Goal: Task Accomplishment & Management: Use online tool/utility

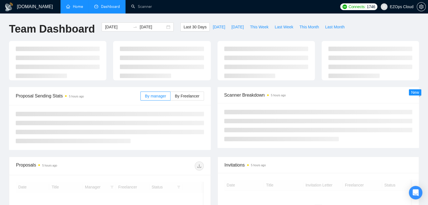
click at [70, 7] on link "Home" at bounding box center [74, 6] width 17 height 5
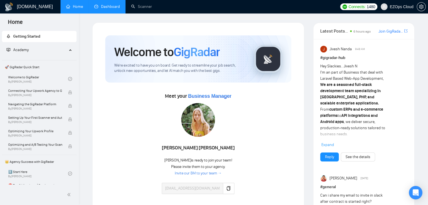
click at [109, 4] on link "Dashboard" at bounding box center [107, 6] width 26 height 5
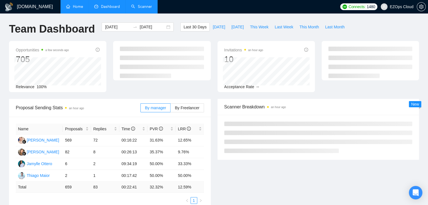
click at [137, 8] on link "Scanner" at bounding box center [141, 6] width 21 height 5
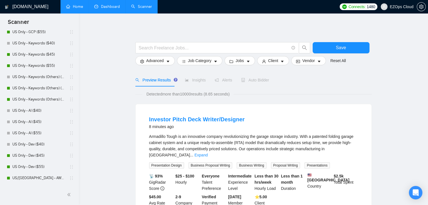
scroll to position [110, 0]
click at [32, 108] on link "US Only - Keywords (Others) ($55)" at bounding box center [38, 110] width 53 height 11
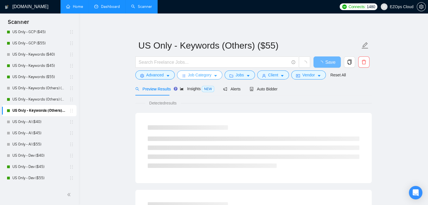
click at [204, 75] on span "Job Category" at bounding box center [199, 75] width 23 height 6
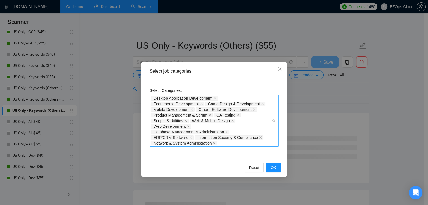
click at [274, 121] on div "Desktop Application Development Ecommerce Development Game Design & Development…" at bounding box center [214, 121] width 129 height 52
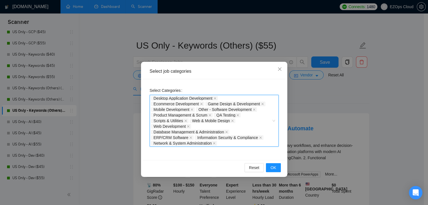
click at [274, 121] on div "Desktop Application Development Ecommerce Development Game Design & Development…" at bounding box center [214, 121] width 129 height 52
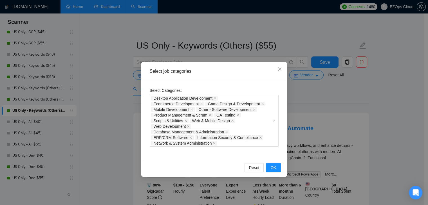
click at [328, 100] on div "Select job categories Select Categories Desktop Application Development Ecommer…" at bounding box center [214, 102] width 428 height 205
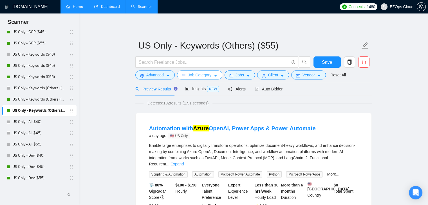
scroll to position [245, 0]
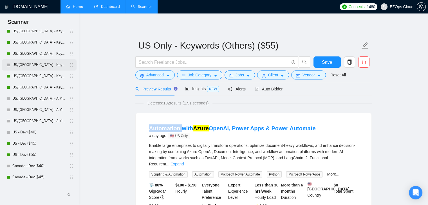
click at [47, 61] on link "US/[GEOGRAPHIC_DATA] - Keywords (Others) ($40)" at bounding box center [38, 64] width 53 height 11
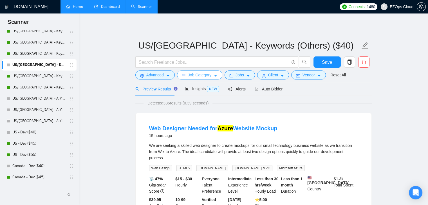
click at [203, 74] on span "Job Category" at bounding box center [199, 75] width 23 height 6
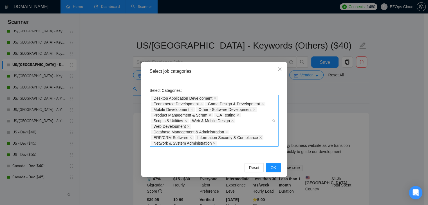
click at [275, 123] on div "Desktop Application Development Ecommerce Development Game Design & Development…" at bounding box center [214, 121] width 129 height 52
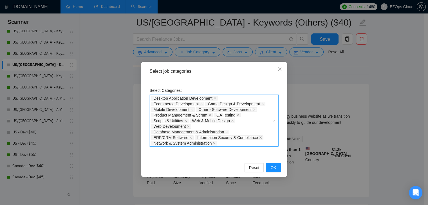
scroll to position [42, 0]
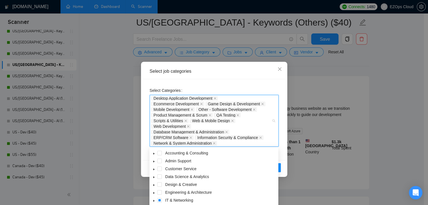
click at [274, 116] on div "Desktop Application Development Ecommerce Development Game Design & Development…" at bounding box center [214, 121] width 129 height 52
click at [154, 177] on icon "caret-down" at bounding box center [153, 178] width 1 height 2
click at [154, 177] on icon "caret-down" at bounding box center [154, 177] width 2 height 1
click at [153, 192] on icon "caret-down" at bounding box center [153, 193] width 3 height 3
drag, startPoint x: 272, startPoint y: 158, endPoint x: 262, endPoint y: 217, distance: 60.7
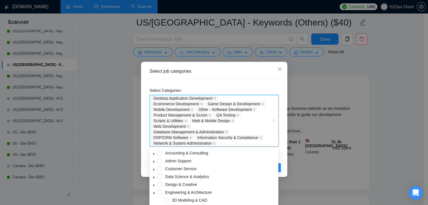
click at [262, 164] on html "Scanner New Scanner My Scanners US Only - AWS ($40) US Only - AWS ($45) US Only…" at bounding box center [214, 60] width 428 height 205
click at [153, 153] on icon "caret-down" at bounding box center [153, 154] width 3 height 3
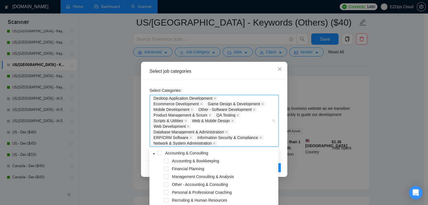
click at [153, 153] on icon "caret-down" at bounding box center [153, 154] width 3 height 3
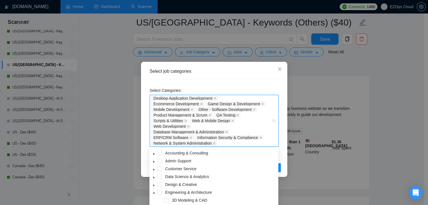
click at [153, 162] on icon "caret-down" at bounding box center [153, 162] width 3 height 3
click at [153, 169] on icon "caret-down" at bounding box center [153, 169] width 3 height 3
click at [153, 169] on icon "caret-down" at bounding box center [154, 169] width 2 height 1
click at [152, 177] on span "caret-down" at bounding box center [153, 177] width 3 height 3
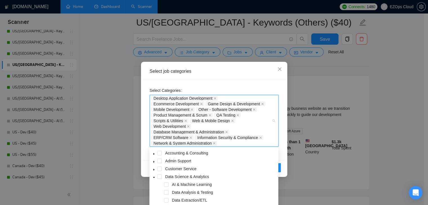
click at [152, 177] on icon "caret-down" at bounding box center [153, 177] width 3 height 3
click at [152, 185] on span "caret-down" at bounding box center [153, 185] width 3 height 3
click at [152, 185] on icon "caret-down" at bounding box center [153, 185] width 3 height 3
click at [153, 194] on icon "caret-down" at bounding box center [153, 193] width 3 height 3
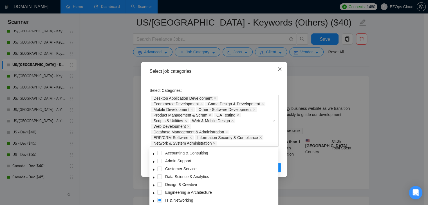
click at [279, 71] on icon "close" at bounding box center [279, 69] width 5 height 5
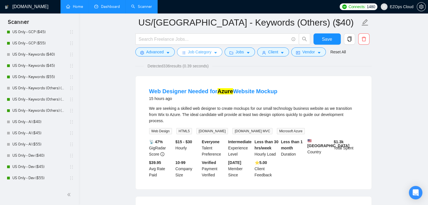
scroll to position [0, 0]
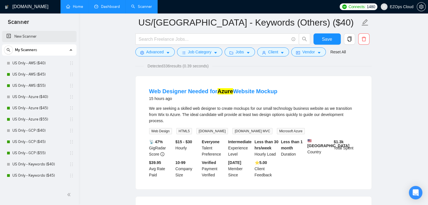
click at [9, 37] on link "New Scanner" at bounding box center [39, 36] width 66 height 11
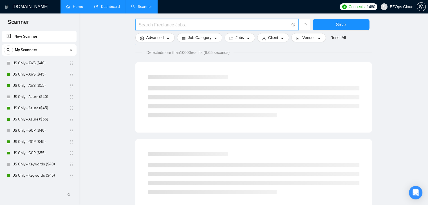
click at [194, 24] on input "text" at bounding box center [214, 24] width 150 height 7
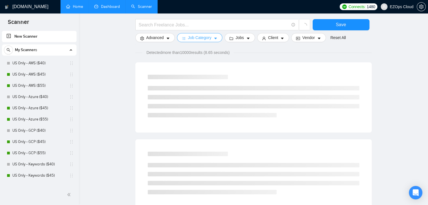
click at [200, 39] on span "Job Category" at bounding box center [199, 38] width 23 height 6
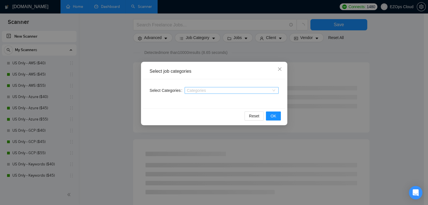
click at [195, 91] on div at bounding box center [229, 90] width 86 height 5
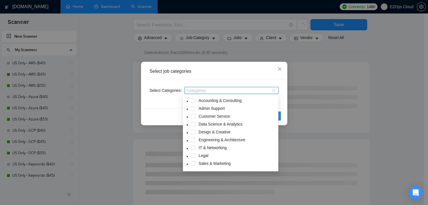
click at [186, 165] on icon "caret-down" at bounding box center [187, 164] width 3 height 3
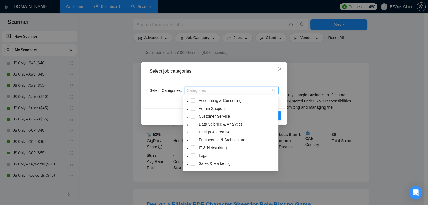
click at [186, 165] on icon "caret-down" at bounding box center [187, 164] width 3 height 3
click at [187, 157] on icon "caret-down" at bounding box center [187, 157] width 1 height 2
drag, startPoint x: 259, startPoint y: 153, endPoint x: 186, endPoint y: 157, distance: 72.4
click at [186, 157] on div "Legal" at bounding box center [230, 156] width 93 height 8
click at [186, 157] on icon "caret-down" at bounding box center [187, 156] width 3 height 3
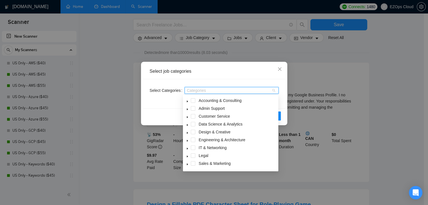
click at [187, 164] on icon "caret-down" at bounding box center [187, 164] width 1 height 2
drag, startPoint x: 224, startPoint y: 159, endPoint x: 275, endPoint y: 95, distance: 80.9
click at [275, 95] on div "Accounting & Consulting Admin Support Customer Service Data Science & Analytics…" at bounding box center [230, 133] width 95 height 77
drag, startPoint x: 275, startPoint y: 98, endPoint x: 189, endPoint y: 149, distance: 99.9
click at [189, 149] on div "Accounting & Consulting Admin Support Customer Service Data Science & Analytics…" at bounding box center [230, 133] width 93 height 72
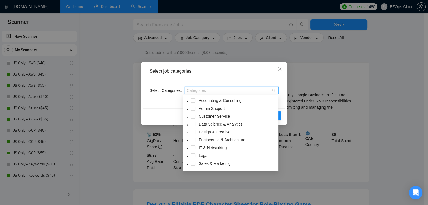
click at [189, 149] on span at bounding box center [187, 148] width 7 height 7
click at [188, 140] on icon "caret-down" at bounding box center [187, 141] width 3 height 3
drag, startPoint x: 273, startPoint y: 128, endPoint x: 186, endPoint y: 141, distance: 86.9
click at [186, 141] on div "Accounting & Consulting Admin Support Customer Service Data Science & Analytics…" at bounding box center [230, 140] width 93 height 87
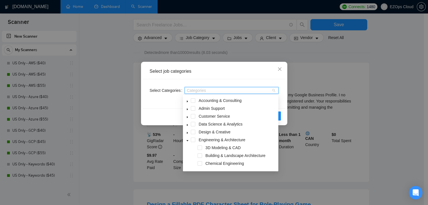
click at [186, 141] on icon "caret-down" at bounding box center [187, 141] width 3 height 3
click at [188, 100] on icon "caret-down" at bounding box center [187, 101] width 3 height 3
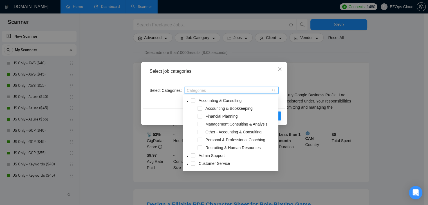
click at [188, 100] on span at bounding box center [187, 100] width 7 height 7
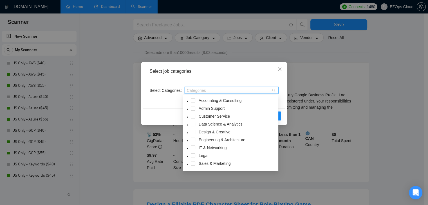
click at [187, 109] on icon "caret-down" at bounding box center [187, 109] width 1 height 2
click at [187, 109] on icon "caret-down" at bounding box center [187, 109] width 2 height 1
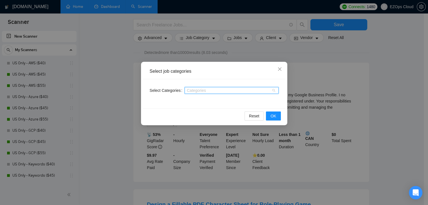
click at [276, 92] on div "Categories" at bounding box center [232, 90] width 94 height 7
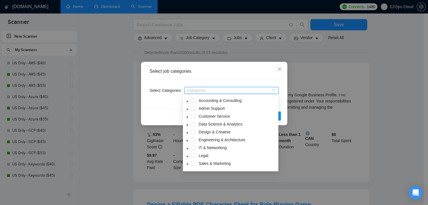
click at [187, 124] on icon "caret-down" at bounding box center [187, 125] width 1 height 2
click at [187, 124] on icon "caret-down" at bounding box center [187, 125] width 3 height 3
click at [276, 90] on div "Categories" at bounding box center [232, 90] width 94 height 7
click at [187, 125] on icon "caret-down" at bounding box center [187, 125] width 1 height 2
click at [187, 125] on icon "caret-down" at bounding box center [187, 124] width 2 height 1
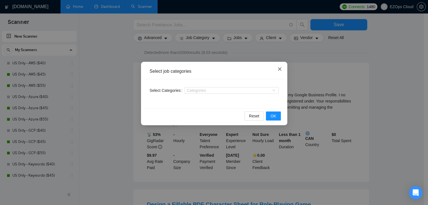
click at [280, 69] on icon "close" at bounding box center [279, 69] width 5 height 5
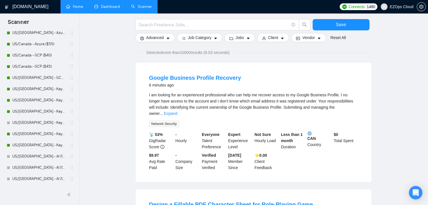
scroll to position [327, 0]
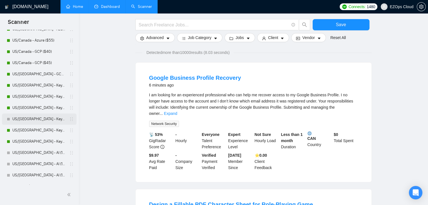
click at [23, 115] on link "US/[GEOGRAPHIC_DATA] - Keywords (Others) ($40)" at bounding box center [38, 119] width 53 height 11
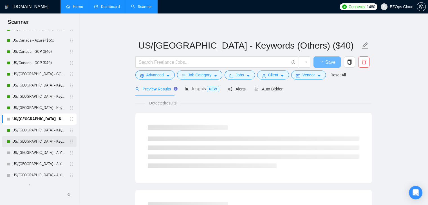
click at [26, 143] on link "US/[GEOGRAPHIC_DATA] - Keywords (Others) ($55)" at bounding box center [38, 141] width 53 height 11
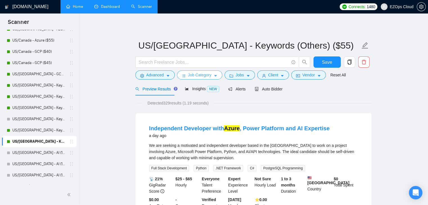
click at [214, 72] on button "Job Category" at bounding box center [199, 75] width 45 height 9
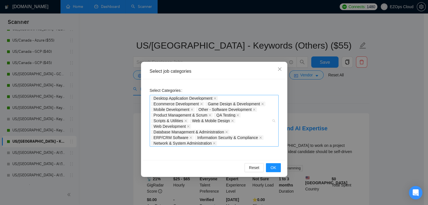
click at [268, 143] on div "Desktop Application Development Ecommerce Development Game Design & Development…" at bounding box center [211, 121] width 120 height 51
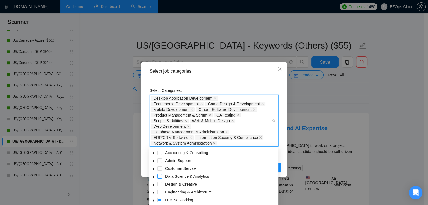
click at [160, 177] on span at bounding box center [159, 176] width 5 height 5
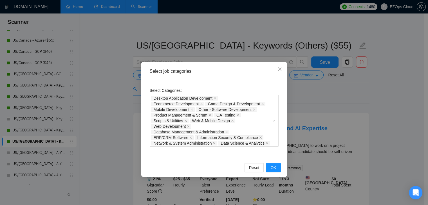
click at [143, 145] on div "Select Categories Desktop Application Development Ecommerce Development Game De…" at bounding box center [214, 119] width 142 height 81
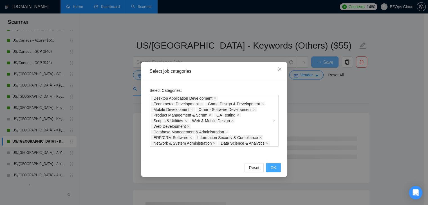
click at [272, 166] on span "OK" at bounding box center [273, 168] width 6 height 6
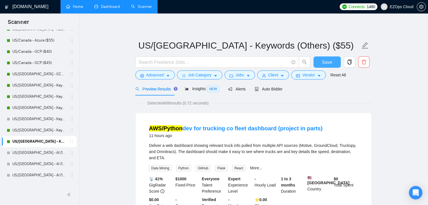
click at [322, 65] on span "Save" at bounding box center [327, 62] width 10 height 7
click at [37, 134] on link "US/[GEOGRAPHIC_DATA] - Keywords (Others) ($45)" at bounding box center [38, 130] width 53 height 11
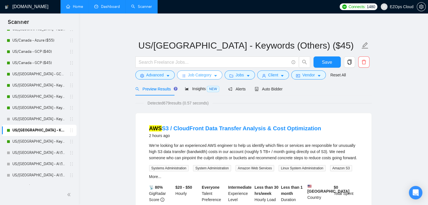
click at [213, 75] on icon "caret-down" at bounding box center [215, 76] width 4 height 4
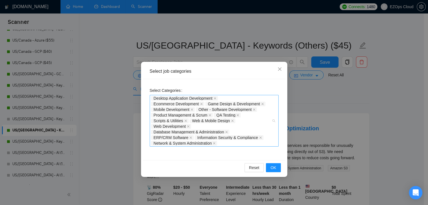
click at [236, 145] on div "Desktop Application Development Ecommerce Development Game Design & Development…" at bounding box center [211, 121] width 120 height 51
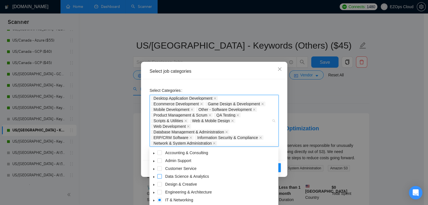
click at [159, 178] on span at bounding box center [159, 176] width 5 height 5
click at [156, 177] on span at bounding box center [153, 176] width 7 height 7
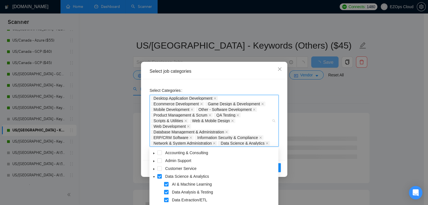
click at [122, 173] on div "Select job categories Select Categories Desktop Application Development Ecommer…" at bounding box center [214, 102] width 428 height 205
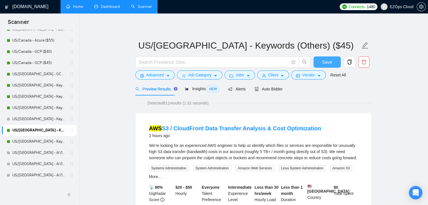
click at [323, 66] on span "Save" at bounding box center [327, 62] width 10 height 7
click at [39, 121] on link "US/[GEOGRAPHIC_DATA] - Keywords (Others) ($40)" at bounding box center [38, 119] width 53 height 11
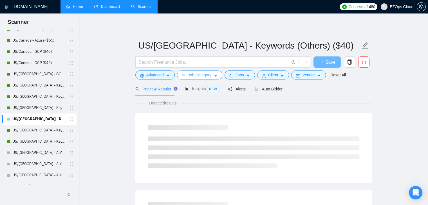
click at [205, 75] on span "Job Category" at bounding box center [199, 75] width 23 height 6
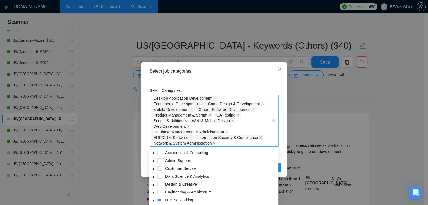
click at [234, 145] on div "Desktop Application Development Ecommerce Development Game Design & Development…" at bounding box center [211, 121] width 120 height 51
click at [159, 178] on span at bounding box center [159, 176] width 5 height 5
click at [98, 167] on div "Select job categories Select Categories Desktop Application Development, Ecomme…" at bounding box center [214, 102] width 428 height 205
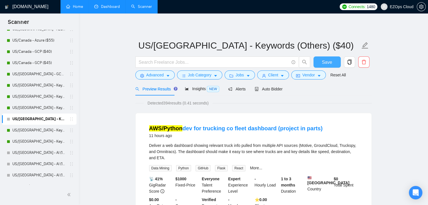
click at [326, 61] on span "Save" at bounding box center [327, 62] width 10 height 7
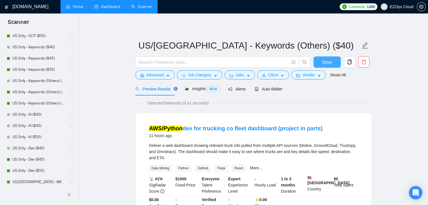
scroll to position [123, 0]
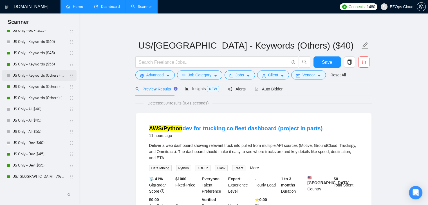
click at [38, 73] on link "US Only - Keywords (Others) ($40)" at bounding box center [38, 75] width 53 height 11
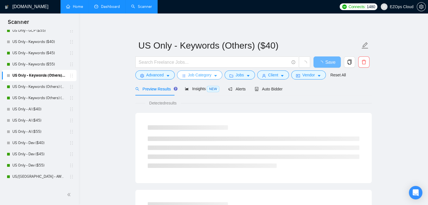
click at [214, 76] on icon "caret-down" at bounding box center [215, 76] width 3 height 2
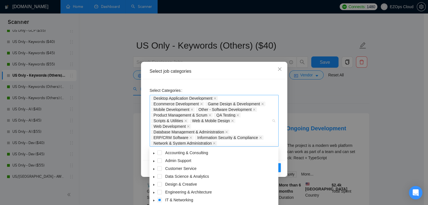
click at [252, 146] on div "Desktop Application Development Ecommerce Development Game Design & Development…" at bounding box center [211, 121] width 120 height 51
type input "data"
click at [159, 169] on span at bounding box center [159, 169] width 5 height 5
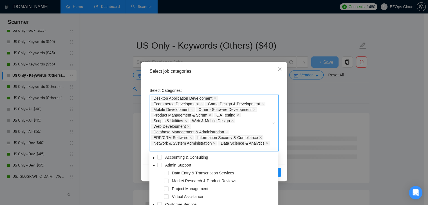
click at [282, 161] on div "Select Categories Desktop Application Development, Ecommerce Development, Game …" at bounding box center [214, 122] width 142 height 86
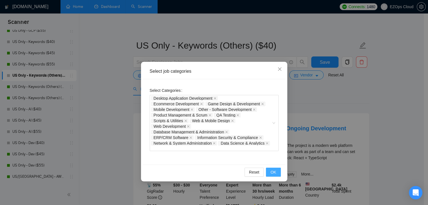
click at [275, 171] on span "OK" at bounding box center [273, 172] width 6 height 6
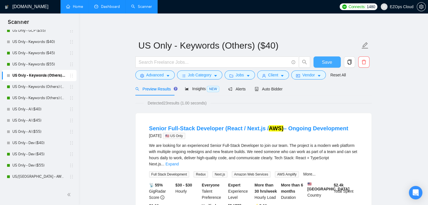
click at [322, 61] on span "Save" at bounding box center [327, 62] width 10 height 7
click at [41, 85] on link "US Only - Keywords (Others) ($45)" at bounding box center [38, 86] width 53 height 11
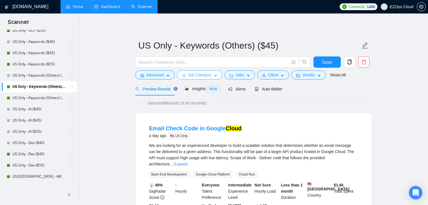
click at [208, 74] on span "Job Category" at bounding box center [199, 75] width 23 height 6
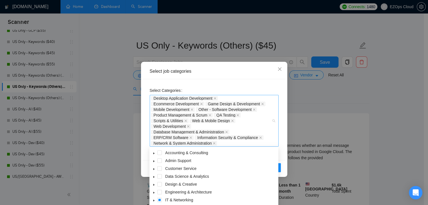
click at [253, 144] on div "Desktop Application Development Ecommerce Development Game Design & Development…" at bounding box center [211, 121] width 120 height 51
click at [160, 177] on span at bounding box center [159, 176] width 5 height 5
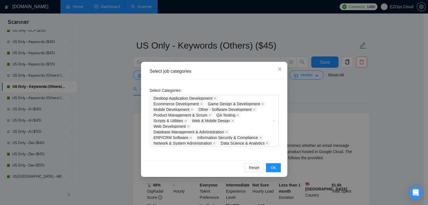
click at [284, 129] on div "Select Categories Desktop Application Development Ecommerce Development Game De…" at bounding box center [214, 119] width 142 height 81
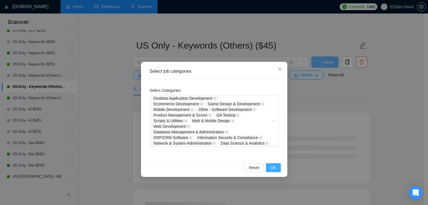
click at [273, 165] on span "OK" at bounding box center [273, 168] width 6 height 6
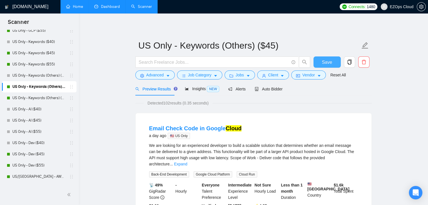
click at [326, 61] on span "Save" at bounding box center [327, 62] width 10 height 7
click at [22, 97] on link "US Only - Keywords (Others) ($55)" at bounding box center [38, 98] width 53 height 11
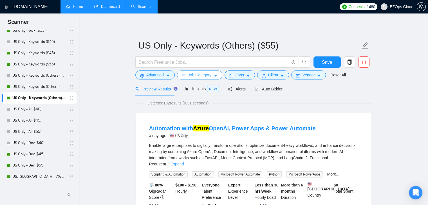
click at [215, 75] on icon "caret-down" at bounding box center [215, 76] width 4 height 4
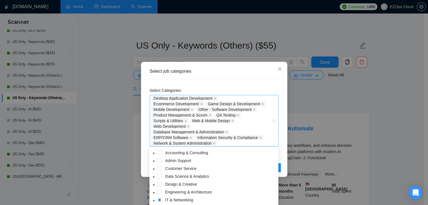
click at [233, 143] on div "Desktop Application Development Ecommerce Development Game Design & Development…" at bounding box center [211, 121] width 120 height 51
type input "dat"
click at [159, 169] on span at bounding box center [159, 169] width 5 height 5
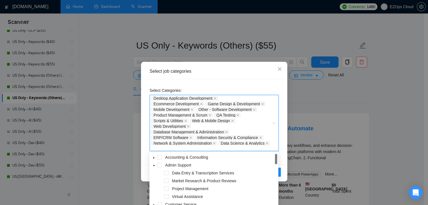
click at [280, 140] on div "Select Categories Desktop Application Development, Ecommerce Development, Game …" at bounding box center [214, 122] width 142 height 86
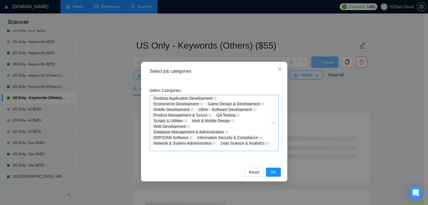
click at [269, 150] on div "Desktop Application Development Ecommerce Development Game Design & Development…" at bounding box center [211, 123] width 120 height 55
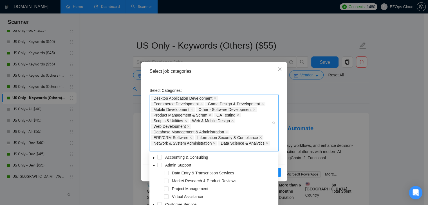
click at [154, 166] on icon "caret-down" at bounding box center [153, 166] width 3 height 3
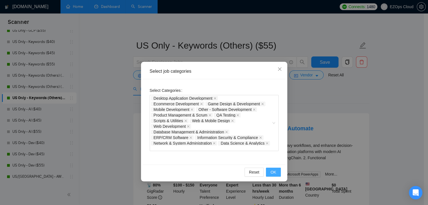
click at [280, 170] on button "OK" at bounding box center [273, 172] width 15 height 9
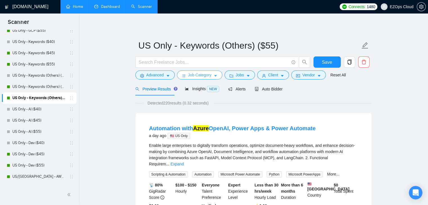
click at [197, 75] on span "Job Category" at bounding box center [199, 75] width 23 height 6
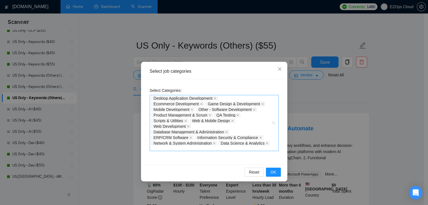
click at [234, 148] on div "Desktop Application Development Ecommerce Development Game Design & Development…" at bounding box center [211, 123] width 120 height 55
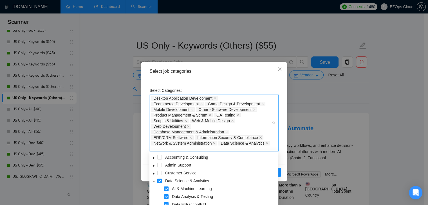
click at [153, 180] on span at bounding box center [153, 181] width 7 height 7
click at [279, 170] on button "OK" at bounding box center [273, 172] width 15 height 9
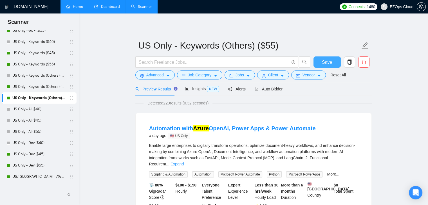
click at [329, 64] on span "Save" at bounding box center [327, 62] width 10 height 7
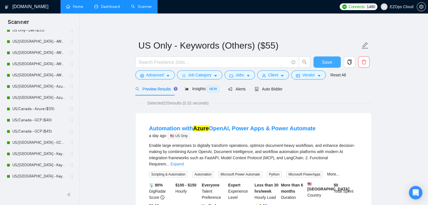
scroll to position [393, 0]
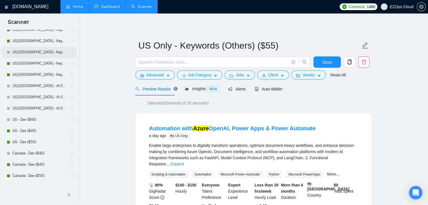
click at [48, 53] on link "US/[GEOGRAPHIC_DATA] - Keywords (Others) ($40)" at bounding box center [38, 52] width 53 height 11
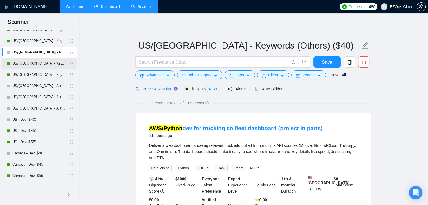
click at [50, 60] on link "US/[GEOGRAPHIC_DATA] - Keywords (Others) ($45)" at bounding box center [38, 63] width 53 height 11
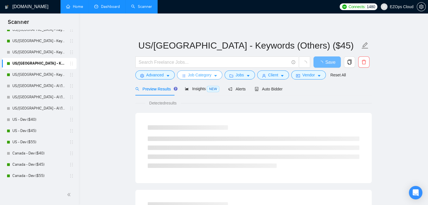
click at [216, 75] on icon "caret-down" at bounding box center [215, 76] width 4 height 4
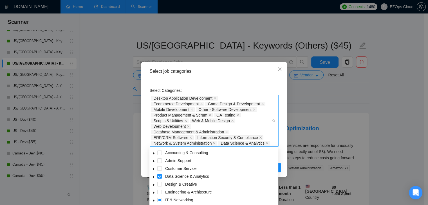
click at [276, 120] on div "Desktop Application Development Ecommerce Development Game Design & Development…" at bounding box center [214, 121] width 129 height 52
click at [152, 177] on span at bounding box center [153, 176] width 7 height 7
click at [158, 178] on span at bounding box center [159, 176] width 5 height 5
click at [167, 185] on span at bounding box center [166, 184] width 5 height 5
click at [166, 193] on span at bounding box center [166, 192] width 5 height 5
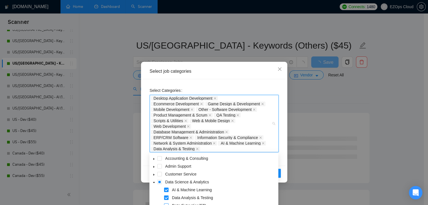
click at [167, 204] on span at bounding box center [166, 206] width 5 height 5
click at [159, 182] on span at bounding box center [159, 182] width 5 height 5
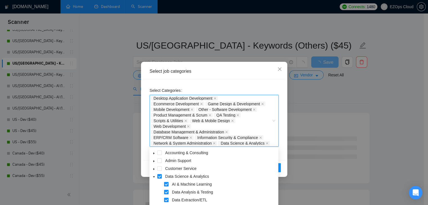
click at [282, 141] on div "Select Categories Desktop Application Development, Ecommerce Development, Game …" at bounding box center [214, 119] width 142 height 81
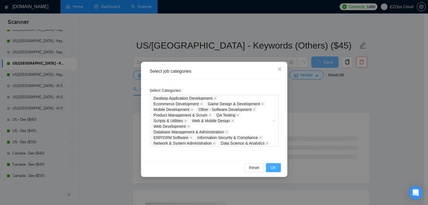
click at [277, 167] on button "OK" at bounding box center [273, 167] width 15 height 9
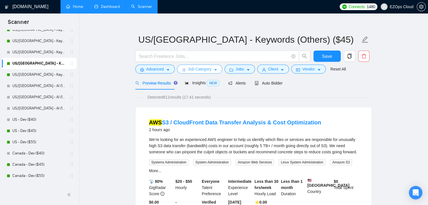
scroll to position [5, 0]
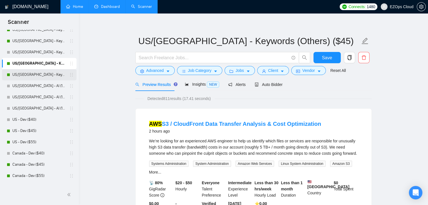
click at [48, 70] on link "US/[GEOGRAPHIC_DATA] - Keywords (Others) ($55)" at bounding box center [38, 74] width 53 height 11
click at [325, 53] on button "Save" at bounding box center [326, 57] width 27 height 11
click at [41, 73] on link "US/[GEOGRAPHIC_DATA] - Keywords (Others) ($55)" at bounding box center [38, 74] width 53 height 11
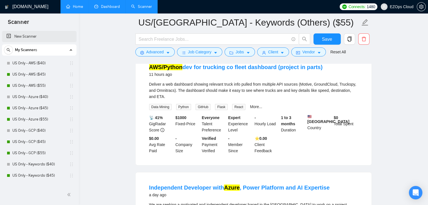
click at [30, 38] on link "New Scanner" at bounding box center [39, 36] width 66 height 11
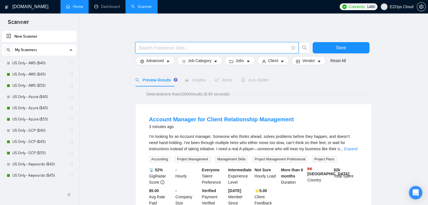
click at [176, 48] on input "text" at bounding box center [214, 47] width 150 height 7
paste input "AWS Expert Needed for AI-Powered job platform"
type input "AWS Expert Needed for AI-Powered job platform"
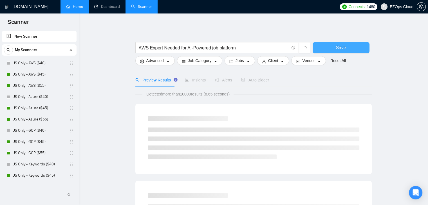
click at [332, 47] on button "Save" at bounding box center [340, 47] width 57 height 11
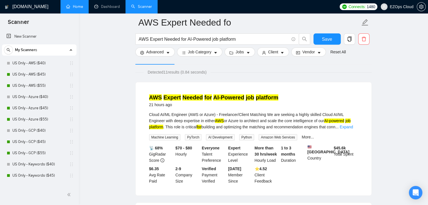
scroll to position [19, 0]
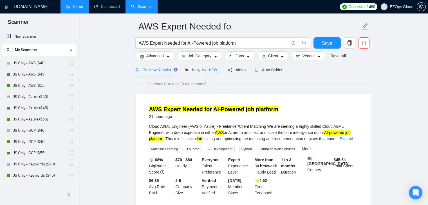
click at [222, 108] on mark "AI-Powered" at bounding box center [228, 109] width 31 height 6
click at [225, 110] on mark "AI-Powered" at bounding box center [228, 109] width 31 height 6
click at [349, 141] on link "Expand" at bounding box center [345, 139] width 13 height 5
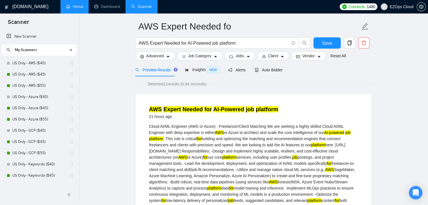
click at [349, 141] on div "Cloud AI/ML Engineer (AWS or Azure) - Freelancer/Client Matching We are seeking…" at bounding box center [253, 191] width 209 height 136
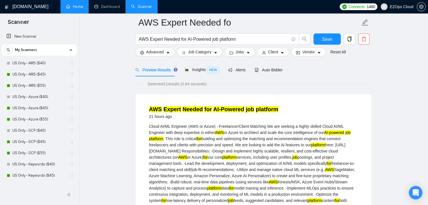
scroll to position [199, 0]
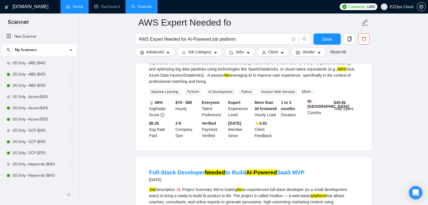
click at [161, 126] on div "$6.35 Avg Rate Paid" at bounding box center [161, 129] width 26 height 19
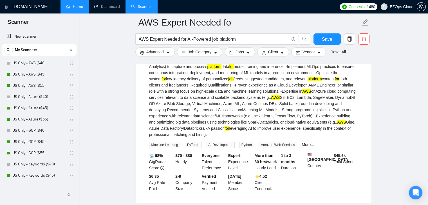
scroll to position [165, 0]
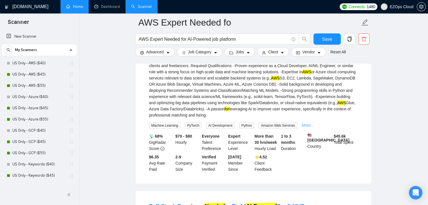
click at [302, 124] on link "More..." at bounding box center [308, 125] width 12 height 5
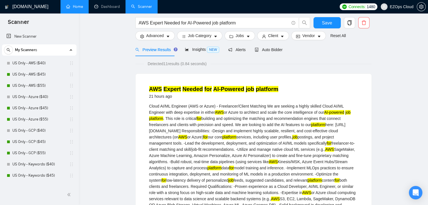
scroll to position [0, 0]
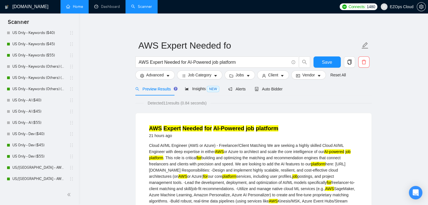
scroll to position [143, 0]
click at [20, 55] on link "US Only - Keywords (Others) ($40)" at bounding box center [38, 55] width 53 height 11
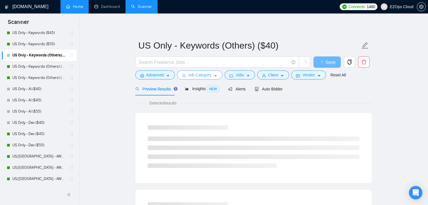
click at [202, 76] on span "Job Category" at bounding box center [199, 75] width 23 height 6
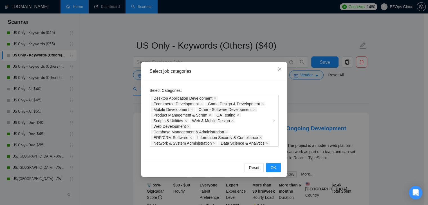
click at [98, 76] on div "Select job categories Select Categories Desktop Application Development Ecommer…" at bounding box center [214, 102] width 428 height 205
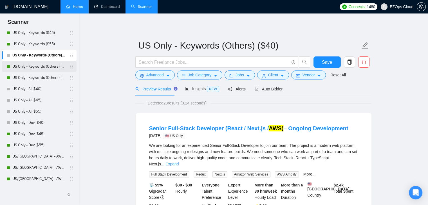
click at [44, 67] on link "US Only - Keywords (Others) ($45)" at bounding box center [38, 66] width 53 height 11
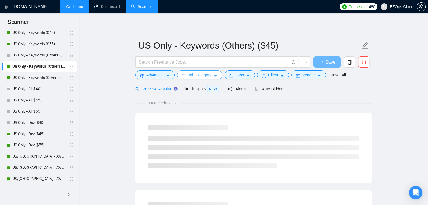
click at [217, 77] on button "Job Category" at bounding box center [199, 75] width 45 height 9
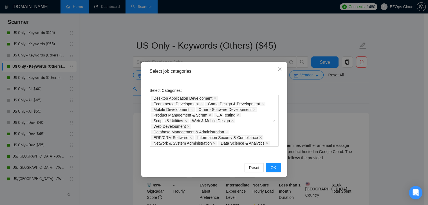
click at [96, 86] on div "Select job categories Select Categories Desktop Application Development Ecommer…" at bounding box center [214, 102] width 428 height 205
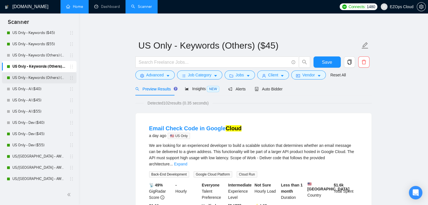
click at [14, 79] on link "US Only - Keywords (Others) ($55)" at bounding box center [38, 77] width 53 height 11
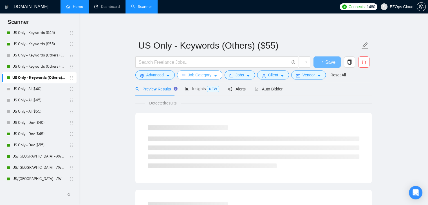
click at [208, 76] on span "Job Category" at bounding box center [199, 75] width 23 height 6
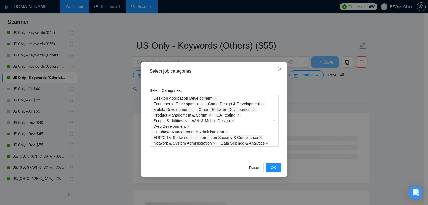
click at [106, 97] on div "Select job categories Select Categories Desktop Application Development Ecommer…" at bounding box center [214, 102] width 428 height 205
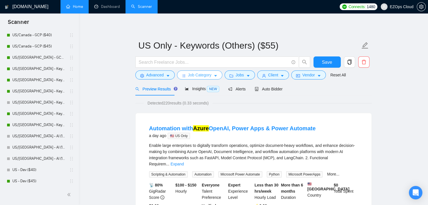
scroll to position [347, 0]
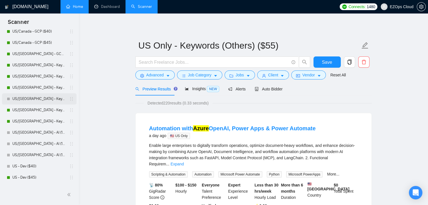
click at [41, 103] on link "US/[GEOGRAPHIC_DATA] - Keywords (Others) ($40)" at bounding box center [38, 98] width 53 height 11
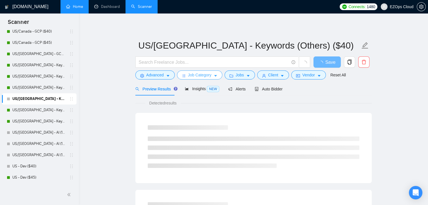
click at [215, 73] on button "Job Category" at bounding box center [199, 75] width 45 height 9
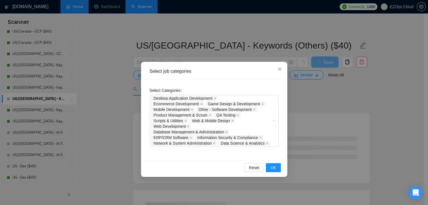
click at [85, 114] on div "Select job categories Select Categories Desktop Application Development Ecommer…" at bounding box center [214, 102] width 428 height 205
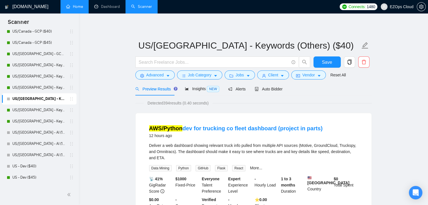
click at [46, 108] on link "US/[GEOGRAPHIC_DATA] - Keywords (Others) ($45)" at bounding box center [38, 110] width 53 height 11
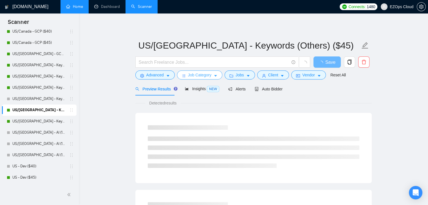
click at [213, 75] on icon "caret-down" at bounding box center [215, 76] width 4 height 4
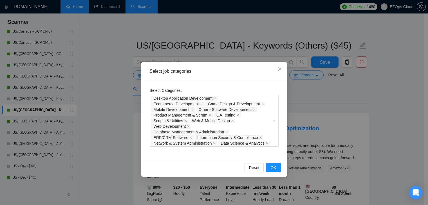
click at [104, 106] on div "Select job categories Select Categories Desktop Application Development Ecommer…" at bounding box center [214, 102] width 428 height 205
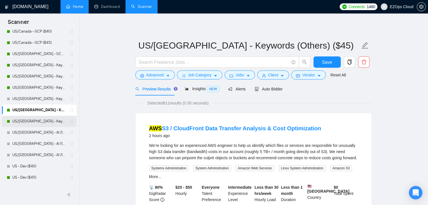
click at [22, 122] on link "US/[GEOGRAPHIC_DATA] - Keywords (Others) ($55)" at bounding box center [38, 121] width 53 height 11
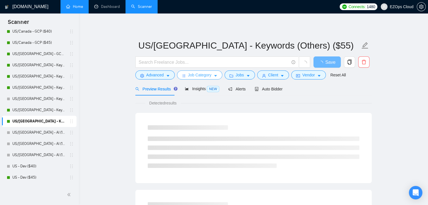
click at [213, 75] on icon "caret-down" at bounding box center [215, 76] width 4 height 4
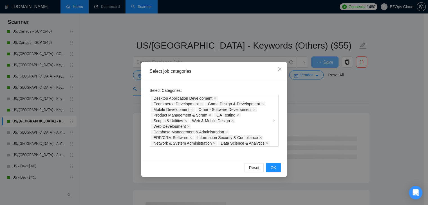
click at [96, 109] on div "Select job categories Select Categories Desktop Application Development Ecommer…" at bounding box center [214, 102] width 428 height 205
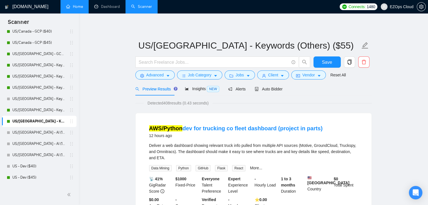
click at [38, 111] on link "US/[GEOGRAPHIC_DATA] - Keywords (Others) ($45)" at bounding box center [38, 110] width 53 height 11
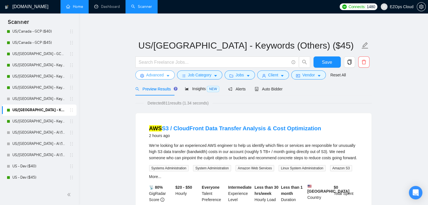
click at [165, 72] on button "Advanced" at bounding box center [154, 75] width 39 height 9
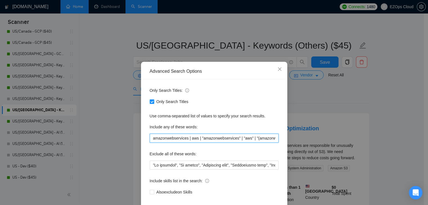
click at [216, 138] on input "amazonwebservices | aws | "amazonwebservices" | "aws" | "(amazonwebservices)" |…" at bounding box center [214, 138] width 129 height 9
click at [16, 81] on div "Advanced Search Options Only Search Titles: Only Search Titles Use comma-separa…" at bounding box center [214, 102] width 428 height 205
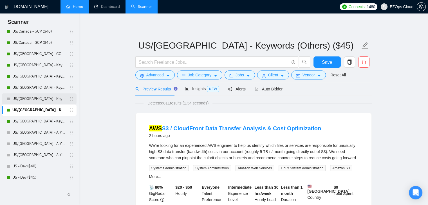
click at [46, 98] on link "US/[GEOGRAPHIC_DATA] - Keywords (Others) ($40)" at bounding box center [38, 98] width 53 height 11
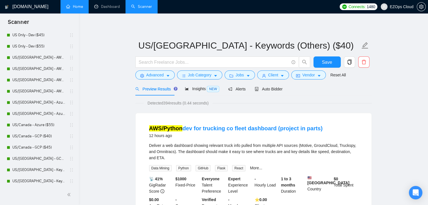
scroll to position [244, 0]
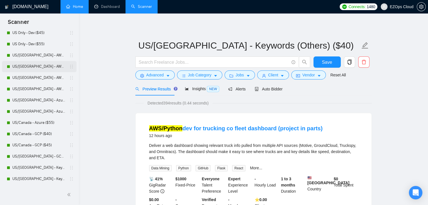
click at [30, 68] on link "US/[GEOGRAPHIC_DATA] - AWS ($40)" at bounding box center [38, 66] width 53 height 11
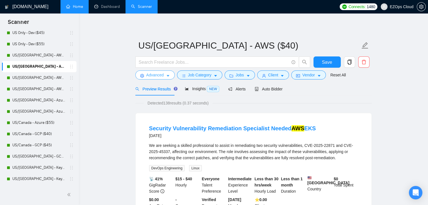
click at [148, 78] on button "Advanced" at bounding box center [154, 75] width 39 height 9
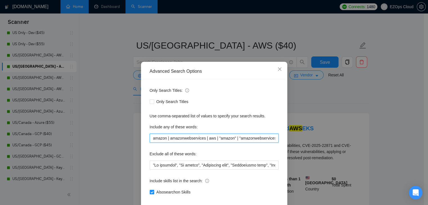
click at [180, 140] on input "amazon | amazonwebservices | aws | "amazon" | "amazonwebservices" | "aws" | "(a…" at bounding box center [214, 138] width 129 height 9
click at [232, 142] on input "amazon | amazonwebservices | aws | "amazon" | "amazonwebservices" | "aws" | "(a…" at bounding box center [214, 138] width 129 height 9
type input "amazon | amazonwebservices | aws | "amazon" | "amazonwebservices" | "aws" | "(a…"
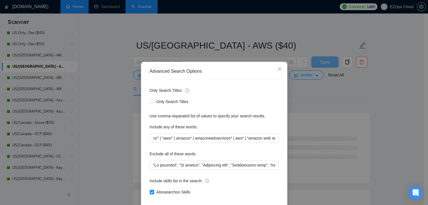
scroll to position [0, 0]
click at [371, 101] on div "Advanced Search Options Only Search Titles: Only Search Titles Use comma-separa…" at bounding box center [214, 102] width 428 height 205
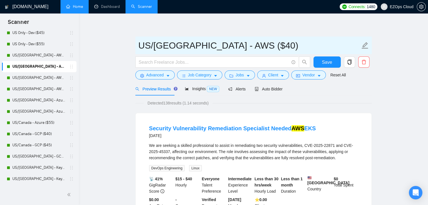
click at [270, 49] on input "US/[GEOGRAPHIC_DATA] - AWS ($40)" at bounding box center [249, 46] width 222 height 14
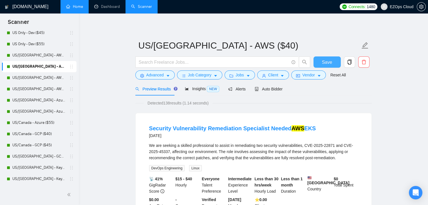
click at [332, 64] on button "Save" at bounding box center [326, 62] width 27 height 11
click at [51, 78] on link "US/[GEOGRAPHIC_DATA] - AWS ($45)" at bounding box center [38, 77] width 53 height 11
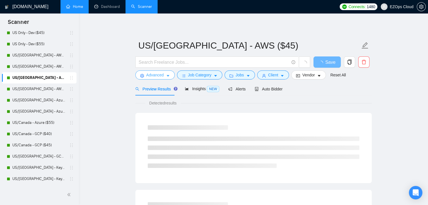
click at [149, 73] on span "Advanced" at bounding box center [154, 75] width 17 height 6
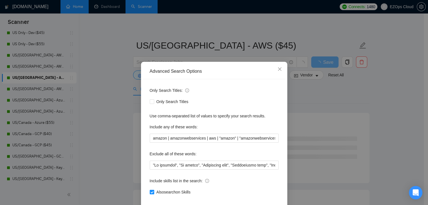
click at [111, 82] on div "Advanced Search Options Only Search Titles: Only Search Titles Use comma-separa…" at bounding box center [214, 102] width 428 height 205
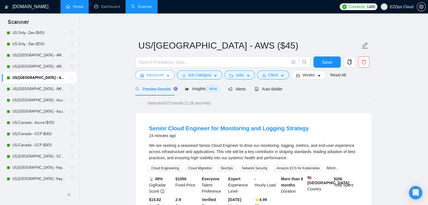
click at [161, 73] on span "Advanced" at bounding box center [154, 75] width 17 height 6
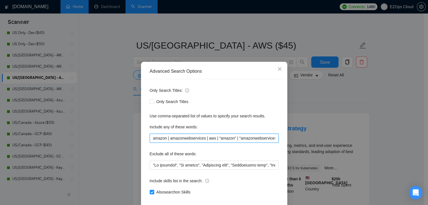
click at [185, 138] on input "amazon | amazonwebservices | aws | "amazon" | "amazonwebservices" | "aws" | "(a…" at bounding box center [214, 138] width 129 height 9
paste input "amazon | amazonwebservices | aws | "amazon" | "amazonwebservices" | "aws" | "(a…"
type input "amazon | amazonwebservices | aws | "amazon" | "amazonwebservices" | "aws" | "(a…"
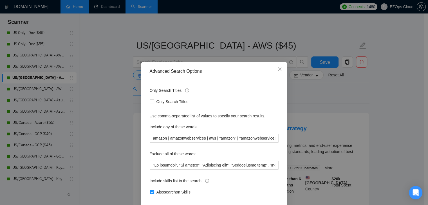
click at [108, 141] on div "Advanced Search Options Only Search Titles: Only Search Titles Use comma-separa…" at bounding box center [214, 102] width 428 height 205
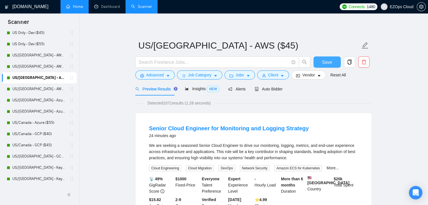
click at [333, 60] on button "Save" at bounding box center [326, 62] width 27 height 11
click at [33, 87] on link "US/[GEOGRAPHIC_DATA] - AWS ($55)" at bounding box center [38, 89] width 53 height 11
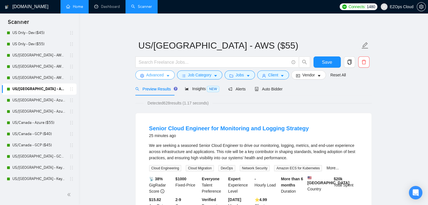
click at [160, 71] on button "Advanced" at bounding box center [154, 75] width 39 height 9
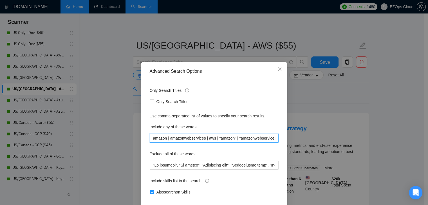
click at [199, 142] on input "amazon | amazonwebservices | aws | "amazon" | "amazonwebservices" | "aws" | "(a…" at bounding box center [214, 138] width 129 height 9
paste input "amazon | amazonwebservices | aws | "amazon" | "amazonwebservices" | "aws" | "(a…"
type input "amazon | amazonwebservices | aws | "amazon" | "amazonwebservices" | "aws" | "(a…"
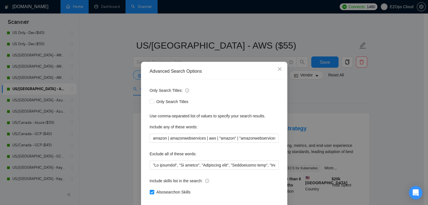
click at [116, 139] on div "Advanced Search Options Only Search Titles: Only Search Titles Use comma-separa…" at bounding box center [214, 102] width 428 height 205
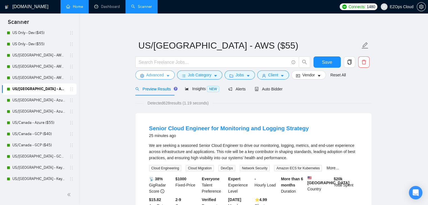
click at [162, 74] on span "Advanced" at bounding box center [154, 75] width 17 height 6
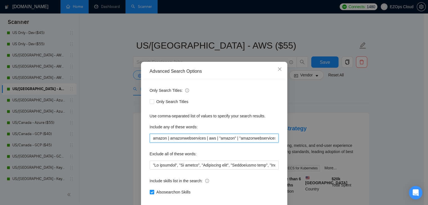
click at [198, 140] on input "amazon | amazonwebservices | aws | "amazon" | "amazonwebservices" | "aws" | "(a…" at bounding box center [214, 138] width 129 height 9
click at [348, 105] on div "Advanced Search Options Only Search Titles: Only Search Titles Use comma-separa…" at bounding box center [214, 102] width 428 height 205
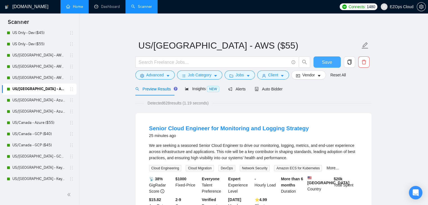
click at [323, 60] on span "Save" at bounding box center [327, 62] width 10 height 7
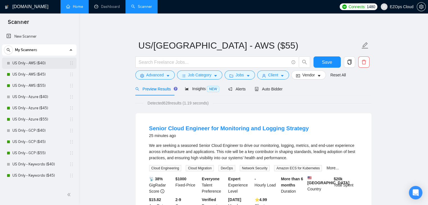
click at [33, 63] on link "US Only - AWS ($40)" at bounding box center [38, 63] width 53 height 11
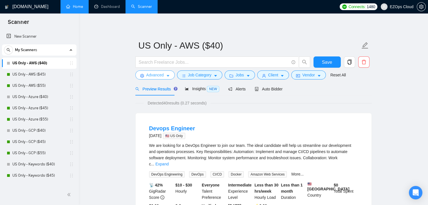
click at [154, 76] on span "Advanced" at bounding box center [154, 75] width 17 height 6
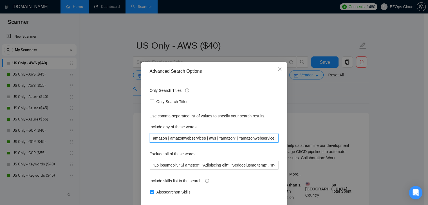
click at [180, 139] on input "amazon | amazonwebservices | aws | "amazon" | "amazonwebservices" | "aws" | "(a…" at bounding box center [214, 138] width 129 height 9
paste input "amazon | amazonwebservices | aws | "amazon" | "amazonwebservices" | "aws" | "(a…"
type input "amazon | amazonwebservices | aws | "amazon" | "amazonwebservices" | "aws" | "(a…"
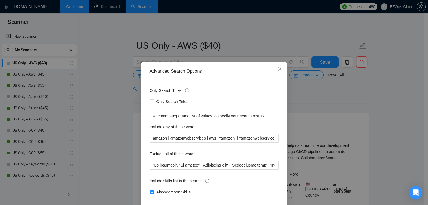
click at [120, 139] on div "Advanced Search Options Only Search Titles: Only Search Titles Use comma-separa…" at bounding box center [214, 102] width 428 height 205
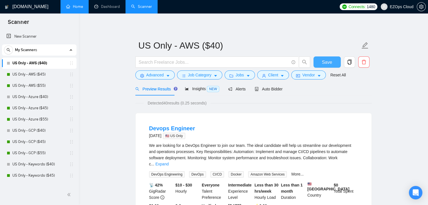
click at [326, 63] on span "Save" at bounding box center [327, 62] width 10 height 7
click at [31, 76] on link "US Only - AWS ($45)" at bounding box center [38, 74] width 53 height 11
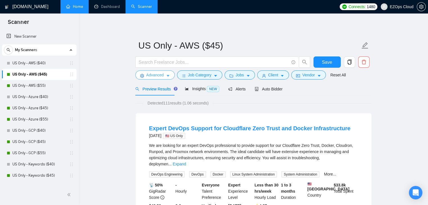
click at [163, 73] on span "Advanced" at bounding box center [154, 75] width 17 height 6
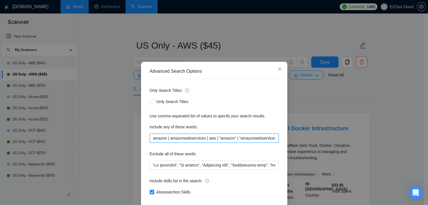
click at [201, 136] on input "amazon | amazonwebservices | aws | "amazon" | "amazonwebservices" | "aws" | "(a…" at bounding box center [214, 138] width 129 height 9
paste input "amazon | amazonwebservices | aws | "amazon" | "amazonwebservices" | "aws" | "(a…"
type input "amazon | amazonwebservices | aws | "amazon" | "amazonwebservices" | "aws" | "(a…"
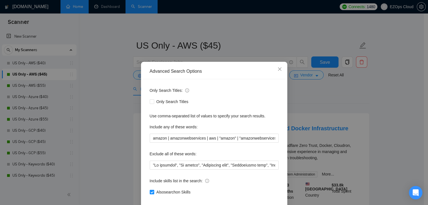
click at [120, 135] on div "Advanced Search Options Only Search Titles: Only Search Titles Use comma-separa…" at bounding box center [214, 102] width 428 height 205
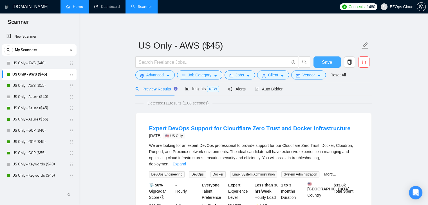
click at [321, 64] on button "Save" at bounding box center [326, 62] width 27 height 11
click at [36, 84] on link "US Only - AWS ($55)" at bounding box center [38, 85] width 53 height 11
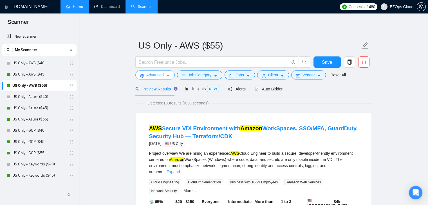
click at [164, 75] on button "Advanced" at bounding box center [154, 75] width 39 height 9
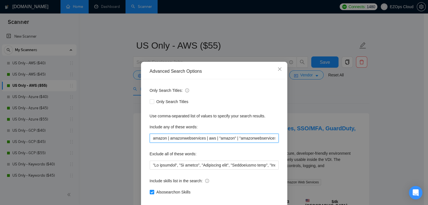
click at [194, 137] on input "amazon | amazonwebservices | aws | "amazon" | "amazonwebservices" | "aws" | "(a…" at bounding box center [214, 138] width 129 height 9
paste input "amazon | amazonwebservices | aws | "amazon" | "amazonwebservices" | "aws" | "(a…"
type input "amazon | amazonwebservices | aws | "amazon" | "amazonwebservices" | "aws" | "(a…"
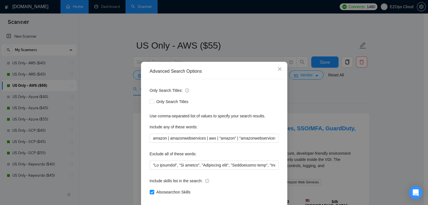
click at [109, 132] on div "Advanced Search Options Only Search Titles: Only Search Titles Use comma-separa…" at bounding box center [214, 102] width 428 height 205
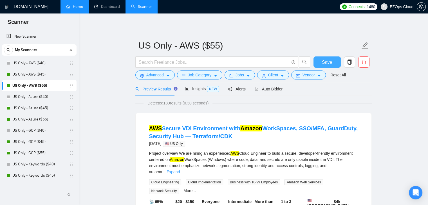
click at [328, 64] on span "Save" at bounding box center [327, 62] width 10 height 7
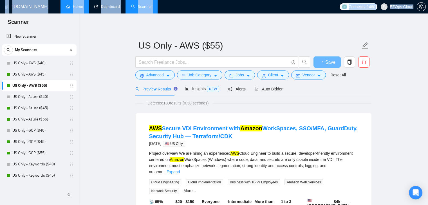
drag, startPoint x: 79, startPoint y: 51, endPoint x: 78, endPoint y: 69, distance: 18.3
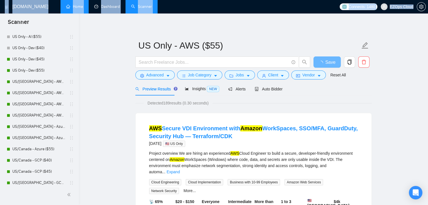
scroll to position [234, 0]
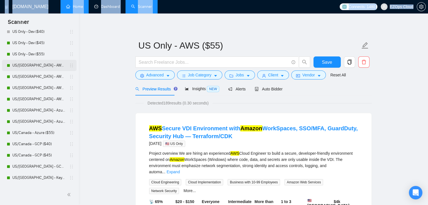
click at [41, 63] on link "US/[GEOGRAPHIC_DATA] - AWS (Best Clients) ($55)" at bounding box center [38, 65] width 53 height 11
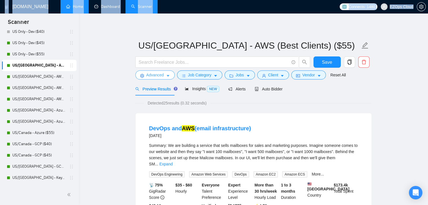
click at [143, 77] on icon "setting" at bounding box center [142, 76] width 4 height 4
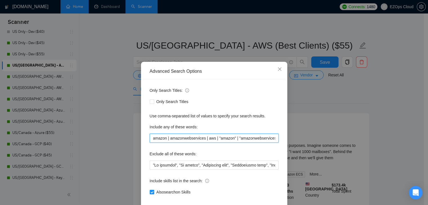
click at [204, 137] on input "amazon | amazonwebservices | aws | "amazon" | "amazonwebservices" | "aws" | "(a…" at bounding box center [214, 138] width 129 height 9
paste input "amazon | amazonwebservices | aws | "amazon" | "amazonwebservices" | "aws" | "(a…"
type input "amazon | amazonwebservices | aws | "amazon" | "amazonwebservices" | "aws" | "(a…"
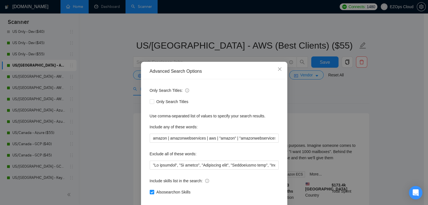
click at [114, 133] on div "Advanced Search Options Only Search Titles: Only Search Titles Use comma-separa…" at bounding box center [214, 102] width 428 height 205
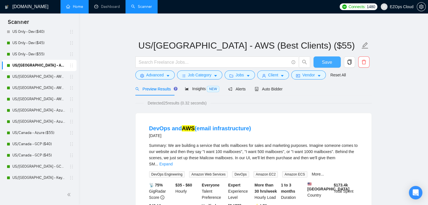
click at [323, 60] on span "Save" at bounding box center [327, 62] width 10 height 7
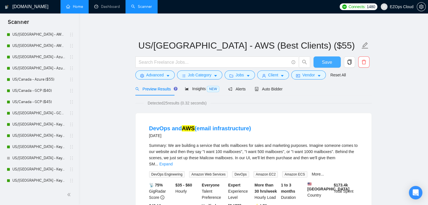
scroll to position [306, 0]
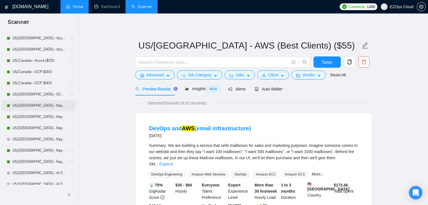
click at [41, 106] on link "US/[GEOGRAPHIC_DATA] - Keywords ($40)" at bounding box center [38, 105] width 53 height 11
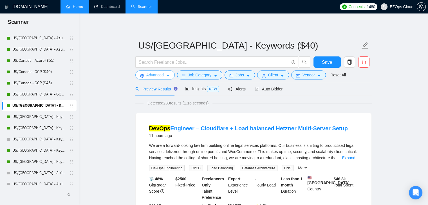
click at [156, 73] on span "Advanced" at bounding box center [154, 75] width 17 height 6
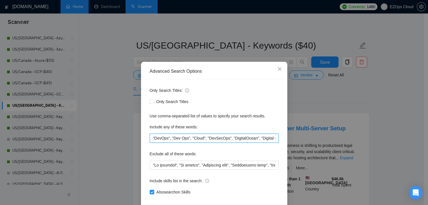
click at [201, 139] on input ""DevOps", "Dev Ops", "Cloud", "DevSecOps", "DigitalOcean", "Digital Ocean", "Or…" at bounding box center [214, 138] width 129 height 9
click at [28, 116] on div "Advanced Search Options Only Search Titles: Only Search Titles Use comma-separa…" at bounding box center [214, 102] width 428 height 205
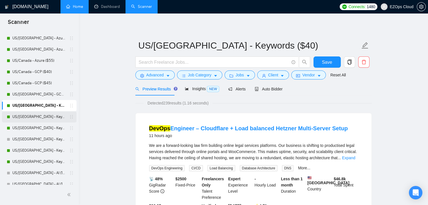
click at [28, 116] on link "US/[GEOGRAPHIC_DATA] - Keywords ($45)" at bounding box center [38, 116] width 53 height 11
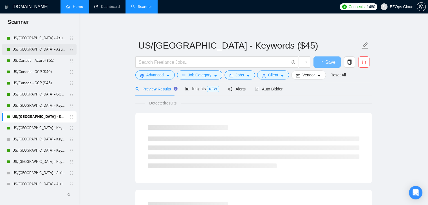
click at [37, 46] on link "US/[GEOGRAPHIC_DATA] - Azure ($45)" at bounding box center [38, 49] width 53 height 11
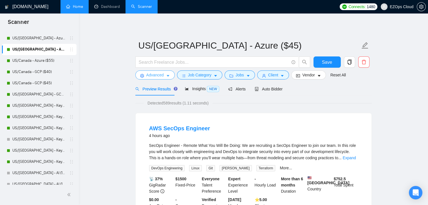
click at [162, 73] on span "Advanced" at bounding box center [154, 75] width 17 height 6
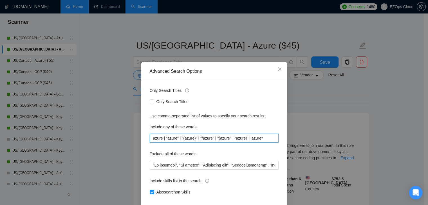
click at [186, 138] on input "azure | "azure" | "(azure)" | "/azure" | "(azure" | "azure!" | azure*" at bounding box center [214, 138] width 129 height 9
click at [278, 69] on icon "close" at bounding box center [279, 69] width 5 height 5
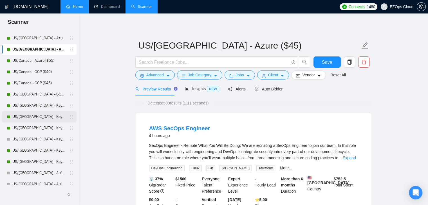
click at [47, 116] on link "US/[GEOGRAPHIC_DATA] - Keywords ($45)" at bounding box center [38, 116] width 53 height 11
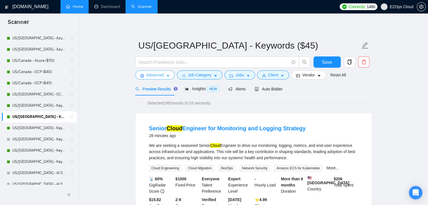
click at [150, 78] on span "Advanced" at bounding box center [154, 75] width 17 height 6
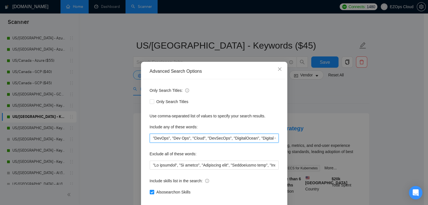
click at [164, 139] on input ""DevOps", "Dev Ops", "Cloud", "DevSecOps", "DigitalOcean", "Digital Ocean", "Or…" at bounding box center [214, 138] width 129 height 9
click at [115, 75] on div "Advanced Search Options Only Search Titles: Only Search Titles Use comma-separa…" at bounding box center [214, 102] width 428 height 205
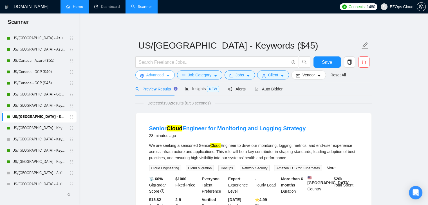
click at [155, 74] on span "Advanced" at bounding box center [154, 75] width 17 height 6
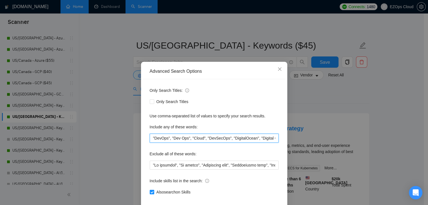
click at [187, 135] on input ""DevOps", "Dev Ops", "Cloud", "DevSecOps", "DigitalOcean", "Digital Ocean", "Or…" at bounding box center [214, 138] width 129 height 9
paste input "CI CD", "Docker", "Kubernetes", "Kuberentes", "Terraform", "[PERSON_NAME]", "An…"
click at [116, 132] on div "Advanced Search Options Only Search Titles: Only Search Titles Use comma-separa…" at bounding box center [214, 102] width 428 height 205
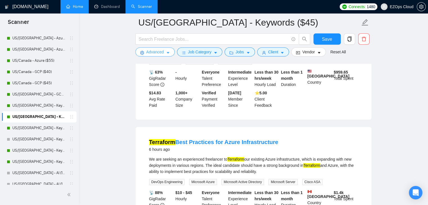
scroll to position [539, 0]
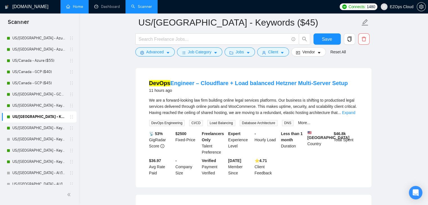
click at [114, 94] on main "US/[GEOGRAPHIC_DATA] - Keywords ($45) Save Advanced Job Category Jobs Client Ve…" at bounding box center [253, 150] width 331 height 1333
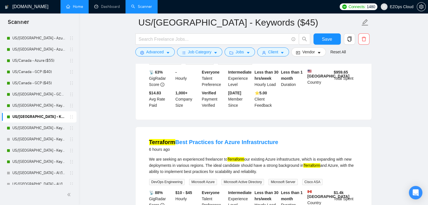
scroll to position [0, 0]
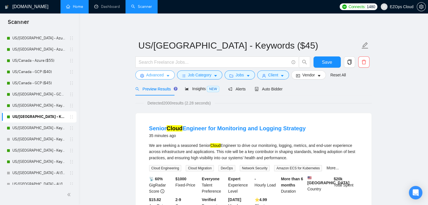
click at [152, 75] on span "Advanced" at bounding box center [154, 75] width 17 height 6
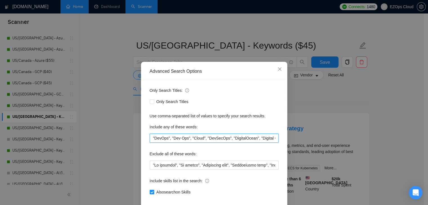
click at [178, 138] on input ""DevOps", "Dev Ops", "Cloud", "DevSecOps", "DigitalOcean", "Digital Ocean", "Or…" at bounding box center [214, 138] width 129 height 9
paste input "SecOps", ""
type input ""DevOps", "Dev Ops", "Cloud", "DevSecOps", "SecOps", "DigitalOcean", "Digital O…"
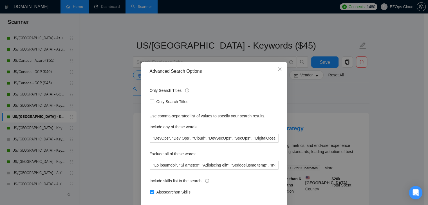
click at [126, 127] on div "Advanced Search Options Only Search Titles: Only Search Titles Use comma-separa…" at bounding box center [214, 102] width 428 height 205
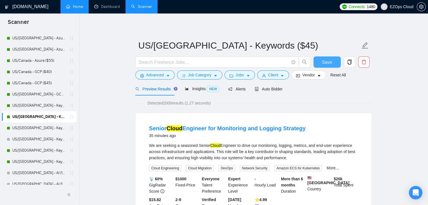
click at [328, 62] on span "Save" at bounding box center [327, 62] width 10 height 7
click at [38, 103] on link "US/[GEOGRAPHIC_DATA] - Keywords ($40)" at bounding box center [38, 105] width 53 height 11
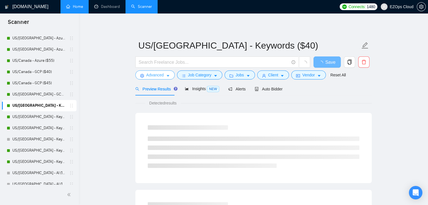
click at [161, 75] on span "Advanced" at bounding box center [154, 75] width 17 height 6
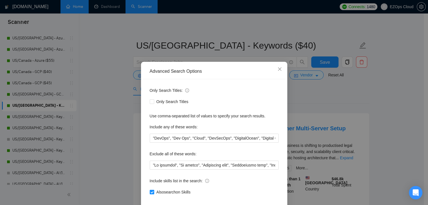
click at [109, 100] on div "Advanced Search Options Only Search Titles: Only Search Titles Use comma-separa…" at bounding box center [214, 102] width 428 height 205
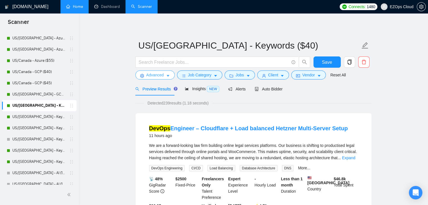
click at [160, 73] on span "Advanced" at bounding box center [154, 75] width 17 height 6
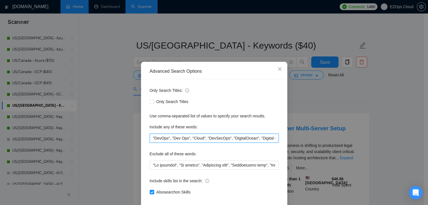
click at [185, 139] on input ""DevOps", "Dev Ops", "Cloud", "DevSecOps", "DigitalOcean", "Digital Ocean", "Or…" at bounding box center [214, 138] width 129 height 9
paste input "SecOps", "DigitalOcean", "Digital Ocean", "Oracle", "CI/CD", "CI CD", "Docker",…"
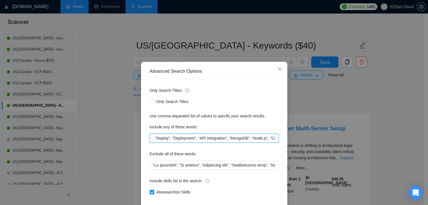
type input ""DevOps", "Dev Ops", "Cloud", "DevSecOps", "SecOps", "DigitalOcean", "Digital O…"
click at [107, 117] on div "Advanced Search Options Only Search Titles: Only Search Titles Use comma-separa…" at bounding box center [214, 102] width 428 height 205
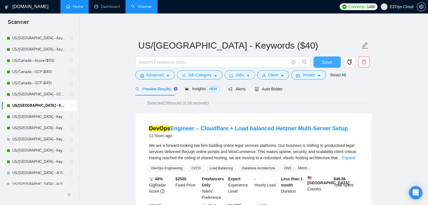
click at [325, 61] on span "Save" at bounding box center [327, 62] width 10 height 7
click at [42, 127] on link "US/[GEOGRAPHIC_DATA] - Keywords ($55)" at bounding box center [38, 128] width 53 height 11
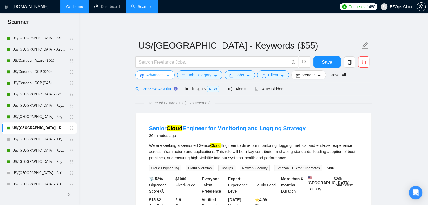
click at [167, 76] on icon "caret-down" at bounding box center [168, 76] width 3 height 2
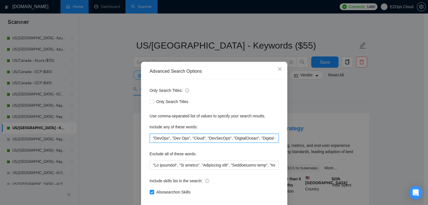
click at [188, 139] on input ""DevOps", "Dev Ops", "Cloud", "DevSecOps", "DigitalOcean", "Digital Ocean", "Or…" at bounding box center [214, 138] width 129 height 9
paste input ""DevOps", "Dev Ops", "Cloud", "DevSecOps", "SecOps", "DigitalOcean", "Digital O…"
click at [102, 117] on div "Advanced Search Options Only Search Titles: Only Search Titles Use comma-separa…" at bounding box center [214, 102] width 428 height 205
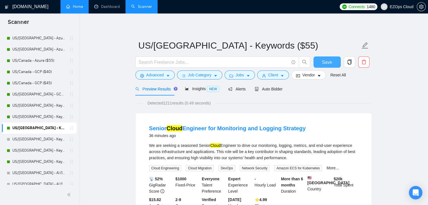
click at [327, 62] on span "Save" at bounding box center [327, 62] width 10 height 7
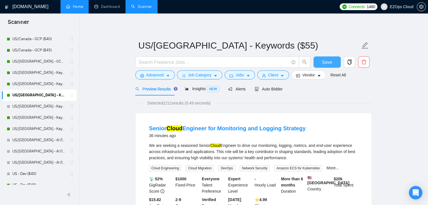
scroll to position [339, 0]
click at [144, 75] on button "Advanced" at bounding box center [154, 75] width 39 height 9
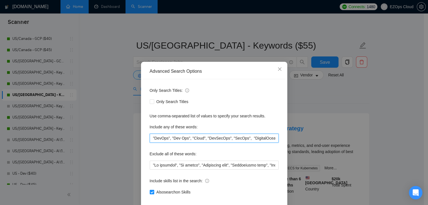
click at [177, 137] on input ""DevOps", "Dev Ops", "Cloud", "DevSecOps", "SecOps", "DigitalOcean", "Digital O…" at bounding box center [214, 138] width 129 height 9
paste input "devops | "devops" | "(devops)" | "/devops" | "(devops" | "devops!" | devops* | …"
type input "devops | "devops" | "(devops)" | "/devops" | "(devops" | "devops!" | devops* | …"
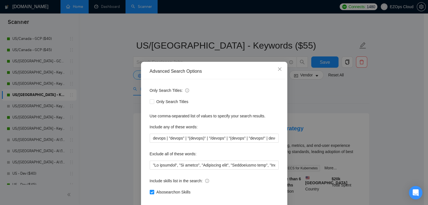
click at [110, 138] on div "Advanced Search Options Only Search Titles: Only Search Titles Use comma-separa…" at bounding box center [214, 102] width 428 height 205
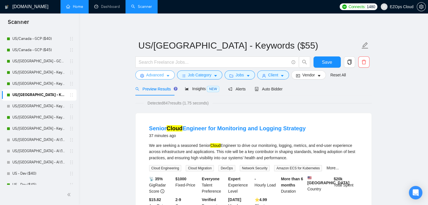
click at [151, 79] on button "Advanced" at bounding box center [154, 75] width 39 height 9
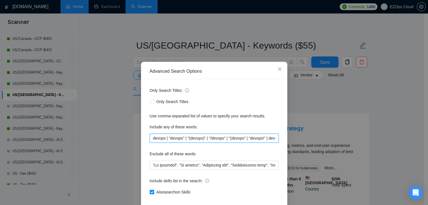
click at [172, 137] on input "devops | "devops" | "(devops)" | "/devops" | "(devops" | "devops!" | devops* | …" at bounding box center [214, 138] width 129 height 9
paste input ""DevOps", "Dev Ops", "Cloud", "DevSecOps", "SecOps", "DigitalOcean", "Digital O…"
type input ""DevOps", "Dev Ops", "Cloud", "DevSecOps", "SecOps", "DigitalOcean", "Digital O…"
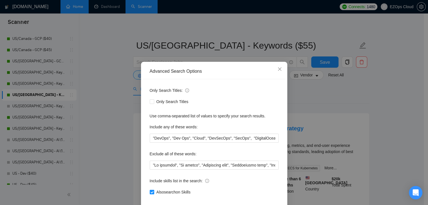
click at [102, 133] on div "Advanced Search Options Only Search Titles: Only Search Titles Use comma-separa…" at bounding box center [214, 102] width 428 height 205
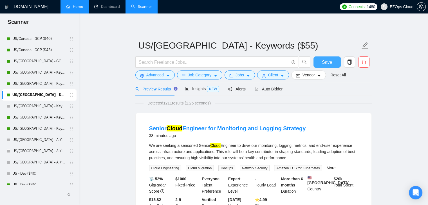
click at [329, 61] on span "Save" at bounding box center [327, 62] width 10 height 7
